Goal: Find specific page/section: Find specific page/section

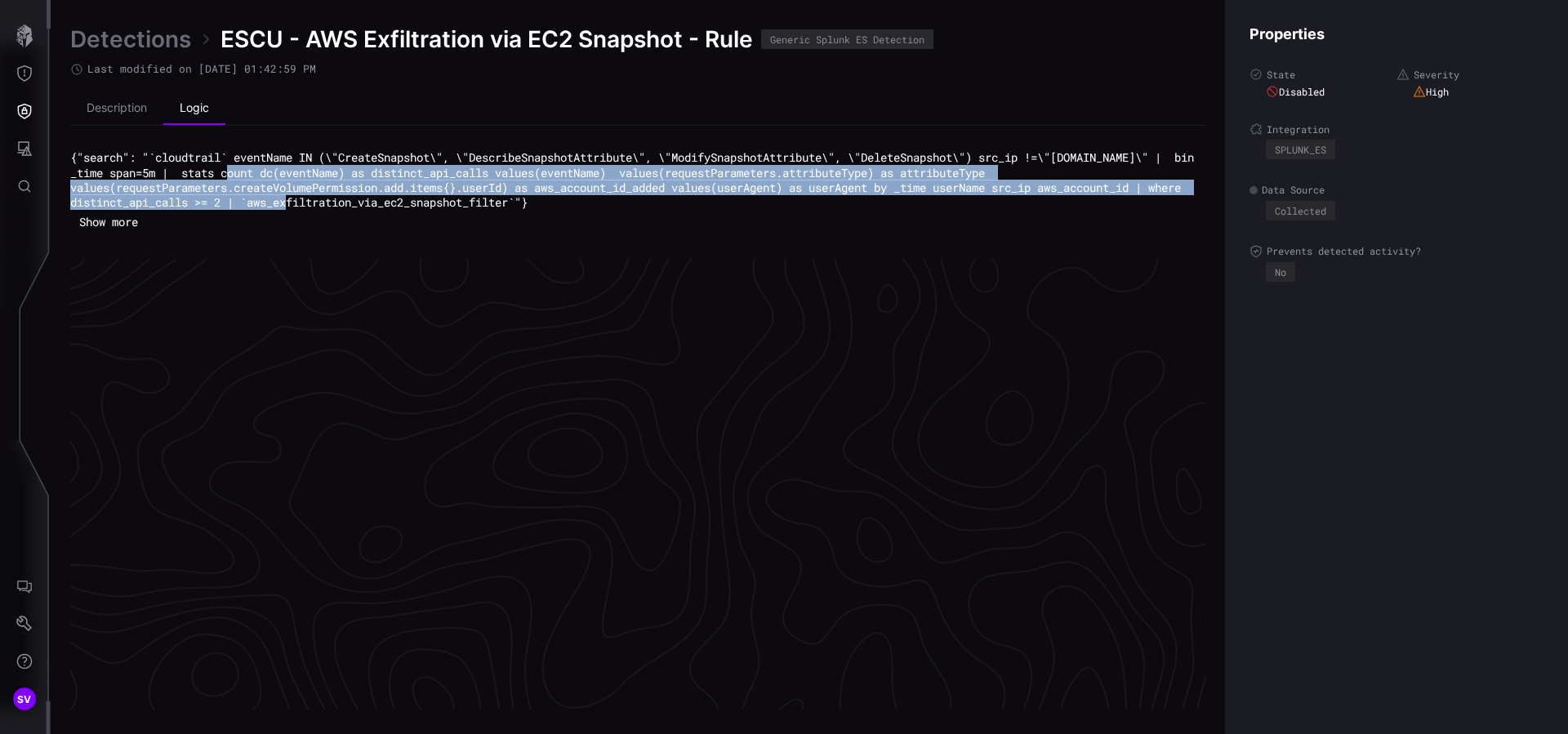
scroll to position [3426, 664]
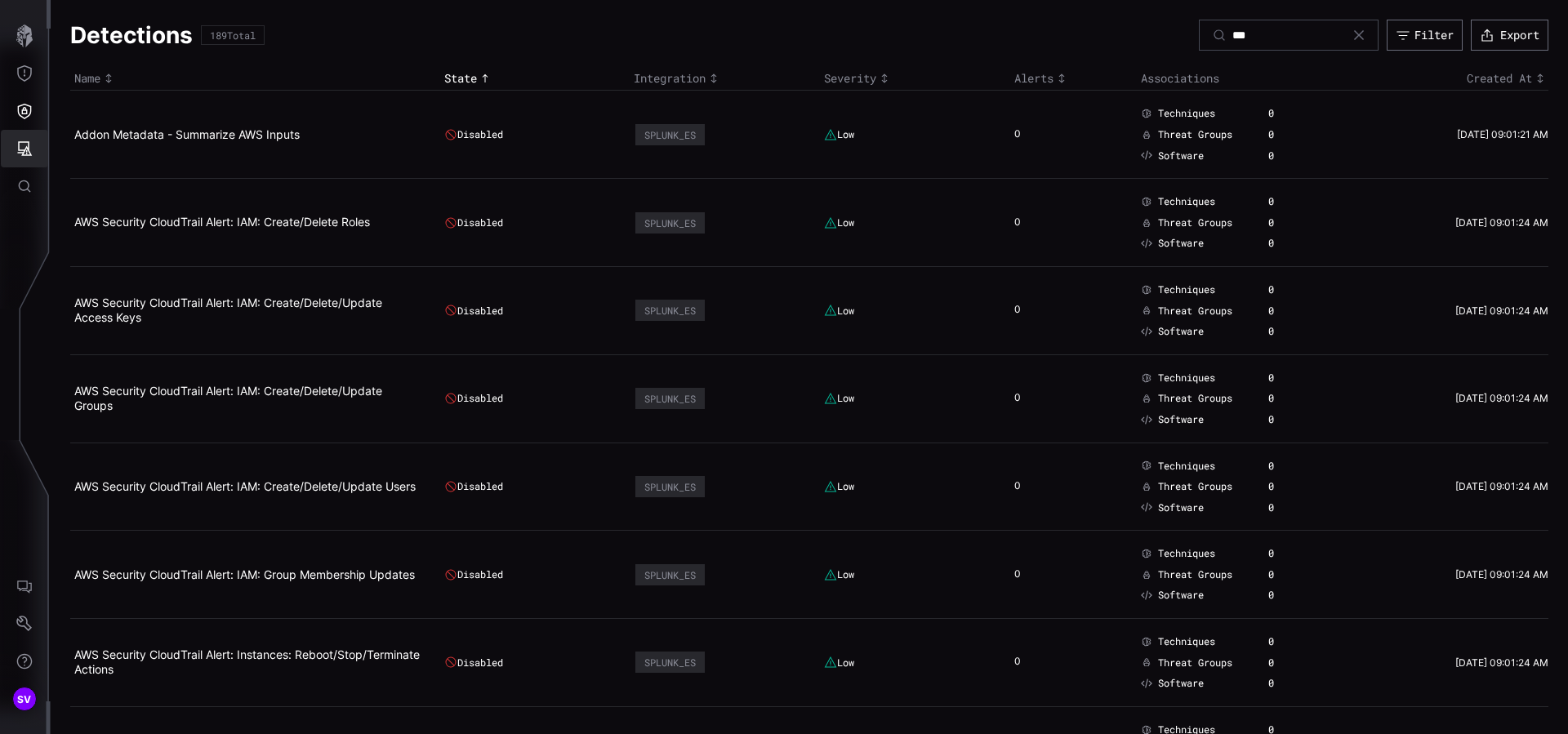
scroll to position [6400, 0]
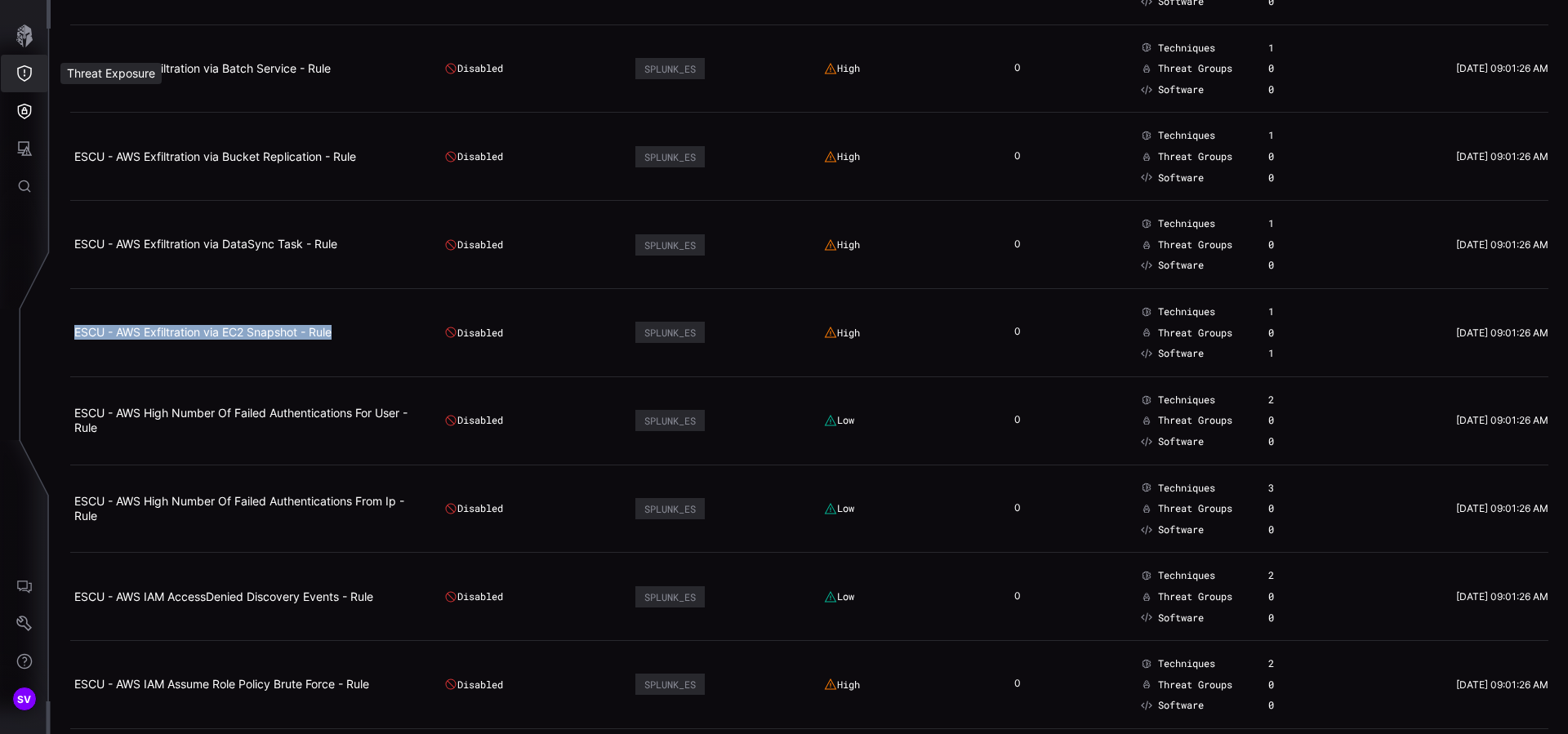
click at [20, 68] on icon "Threat Exposure" at bounding box center [24, 73] width 16 height 16
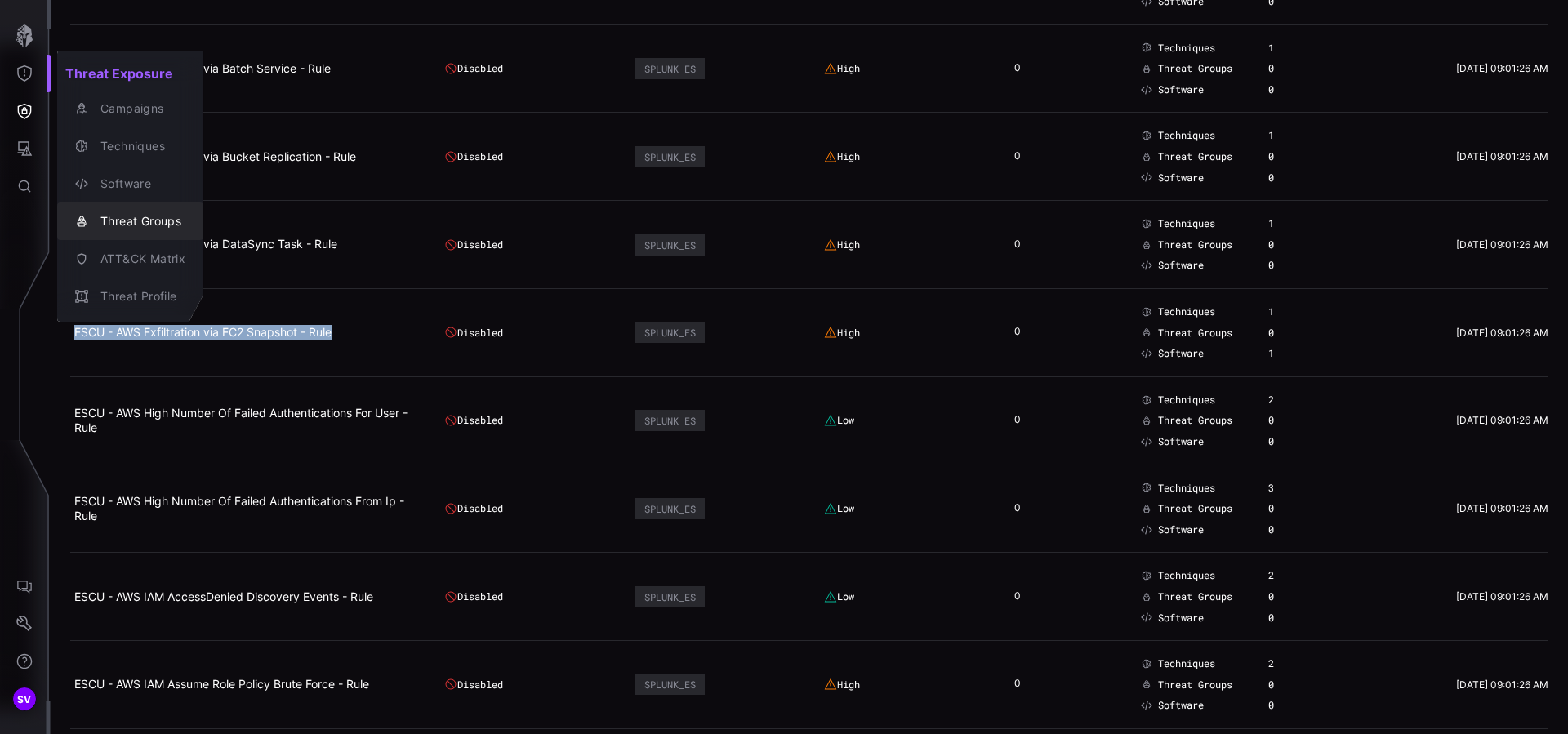
click at [140, 218] on div "Threat Groups" at bounding box center [139, 221] width 93 height 21
